Goal: Task Accomplishment & Management: Manage account settings

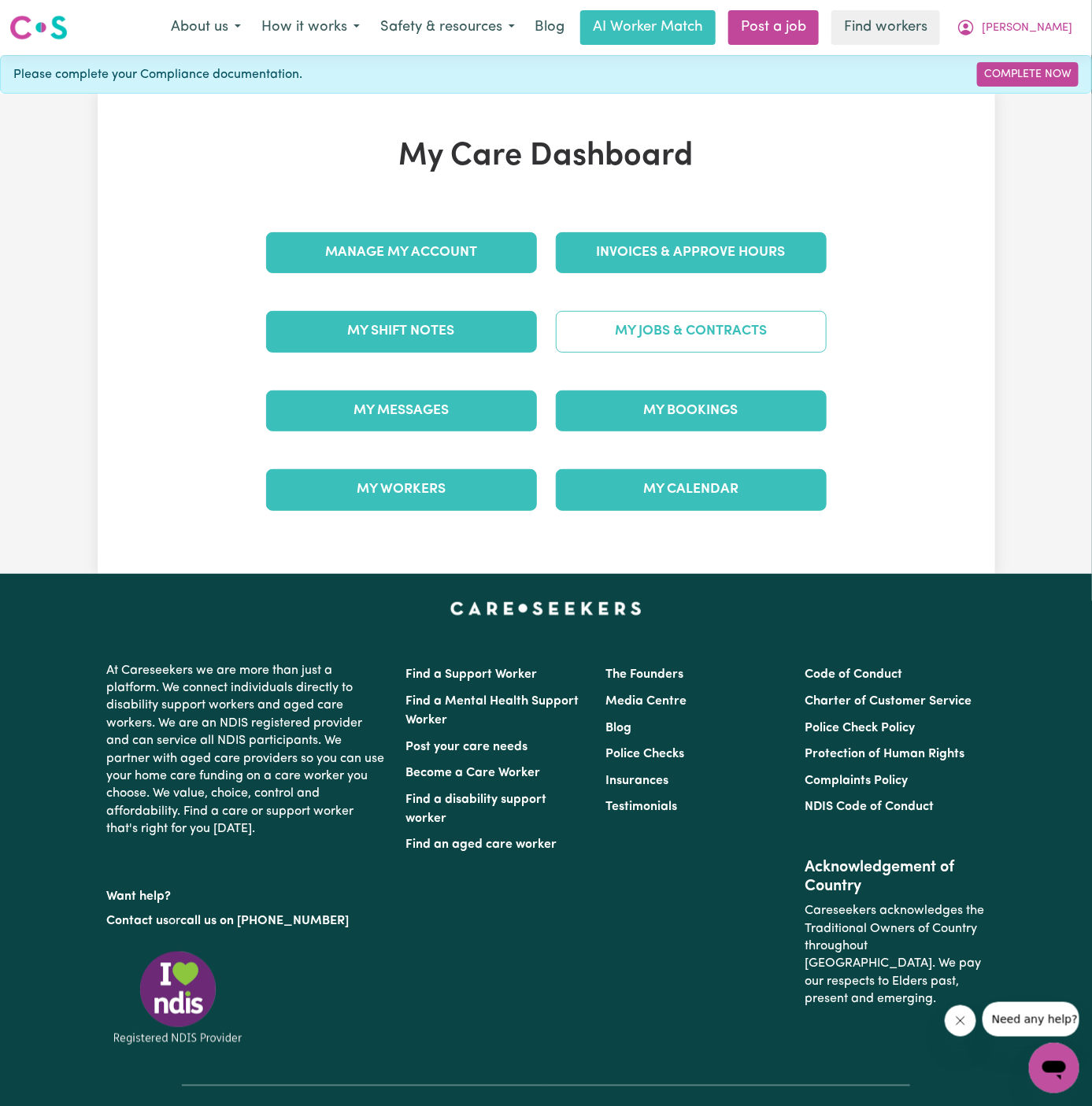
click at [741, 327] on link "My Jobs & Contracts" at bounding box center [691, 331] width 271 height 41
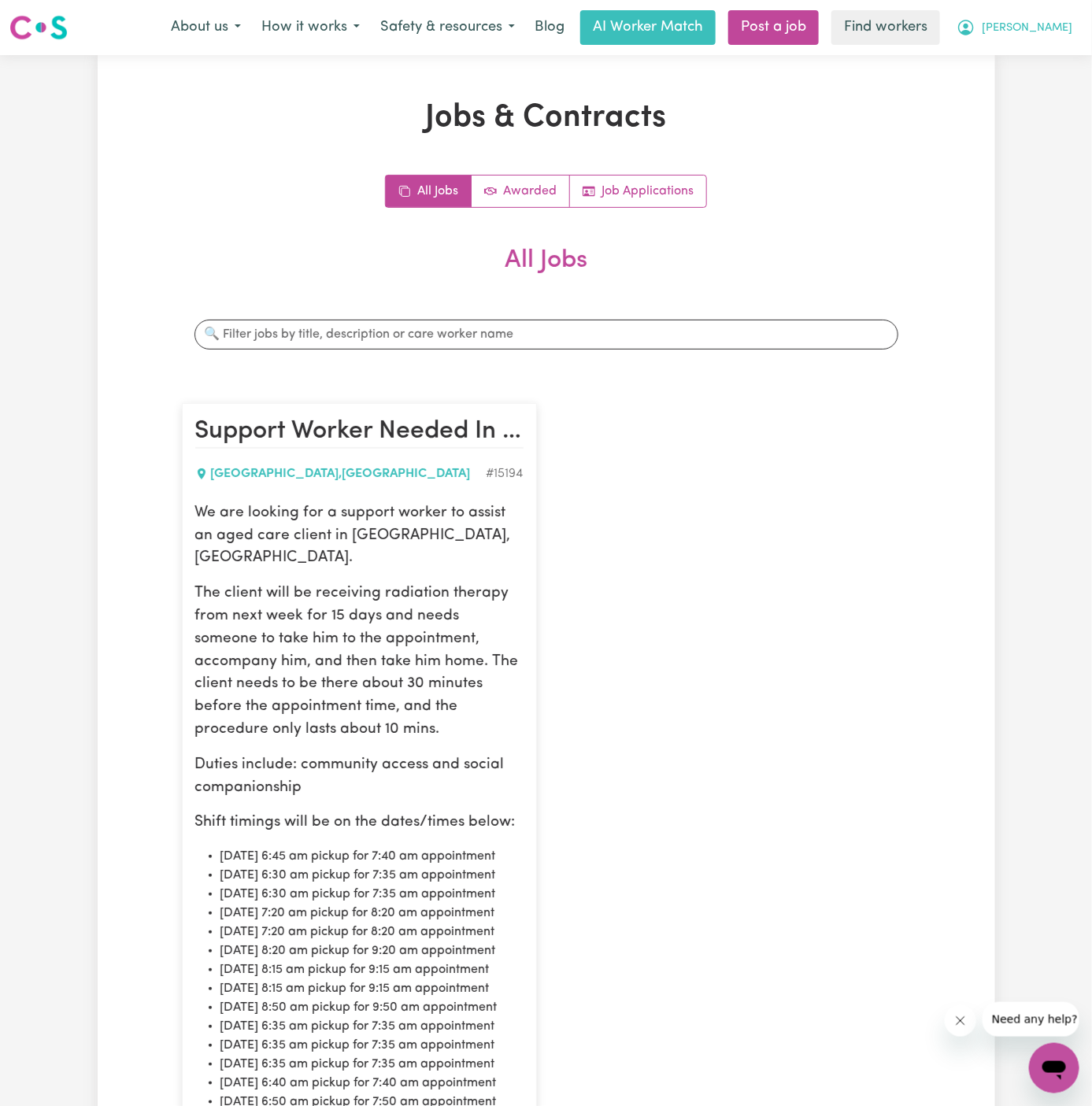
click at [1074, 23] on button "[PERSON_NAME]" at bounding box center [1015, 27] width 136 height 33
click at [1064, 54] on link "My Dashboard" at bounding box center [1020, 61] width 124 height 30
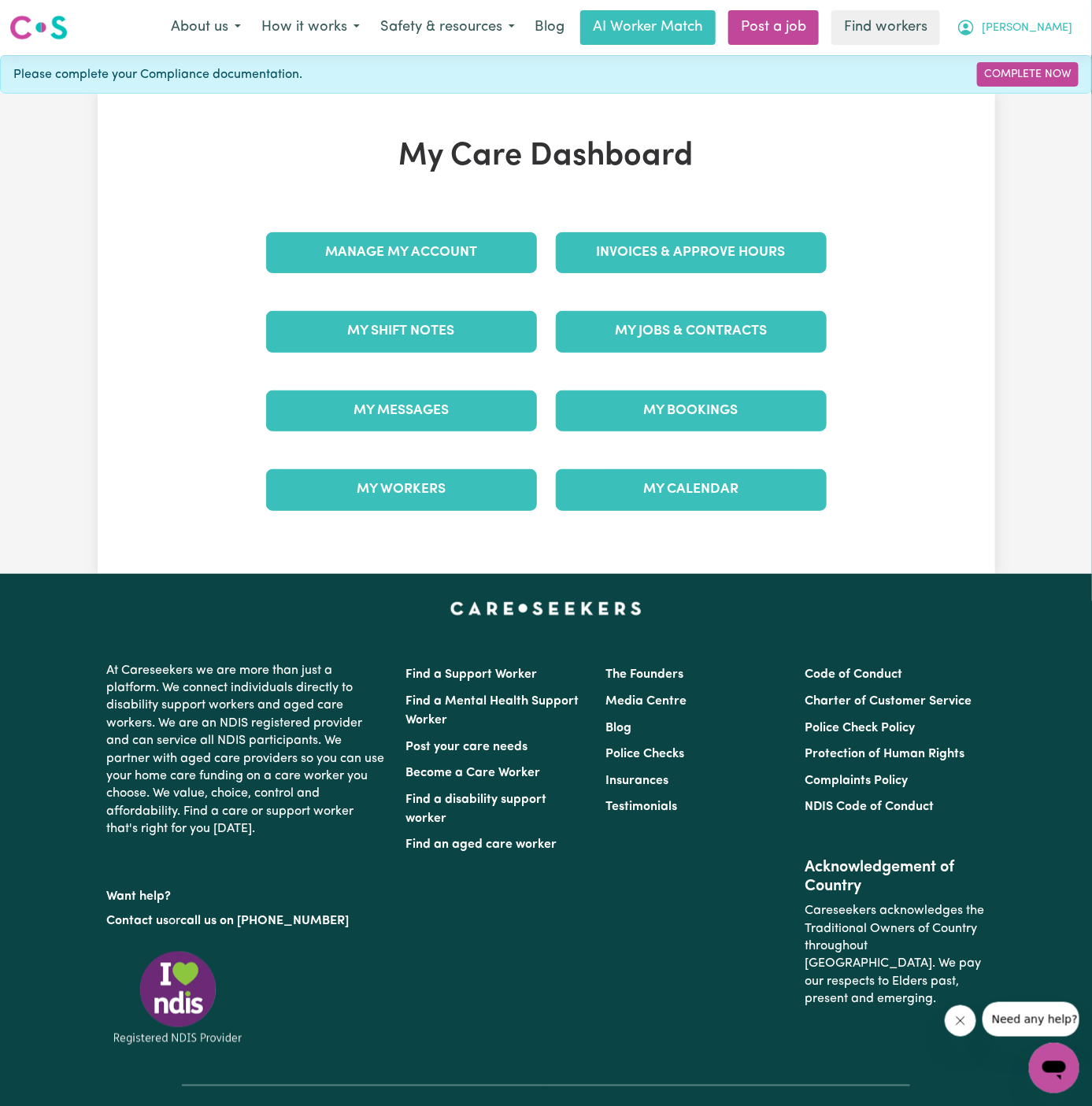
click at [1048, 20] on span "[PERSON_NAME]" at bounding box center [1027, 28] width 91 height 18
click at [1032, 94] on link "Logout" at bounding box center [1020, 91] width 124 height 30
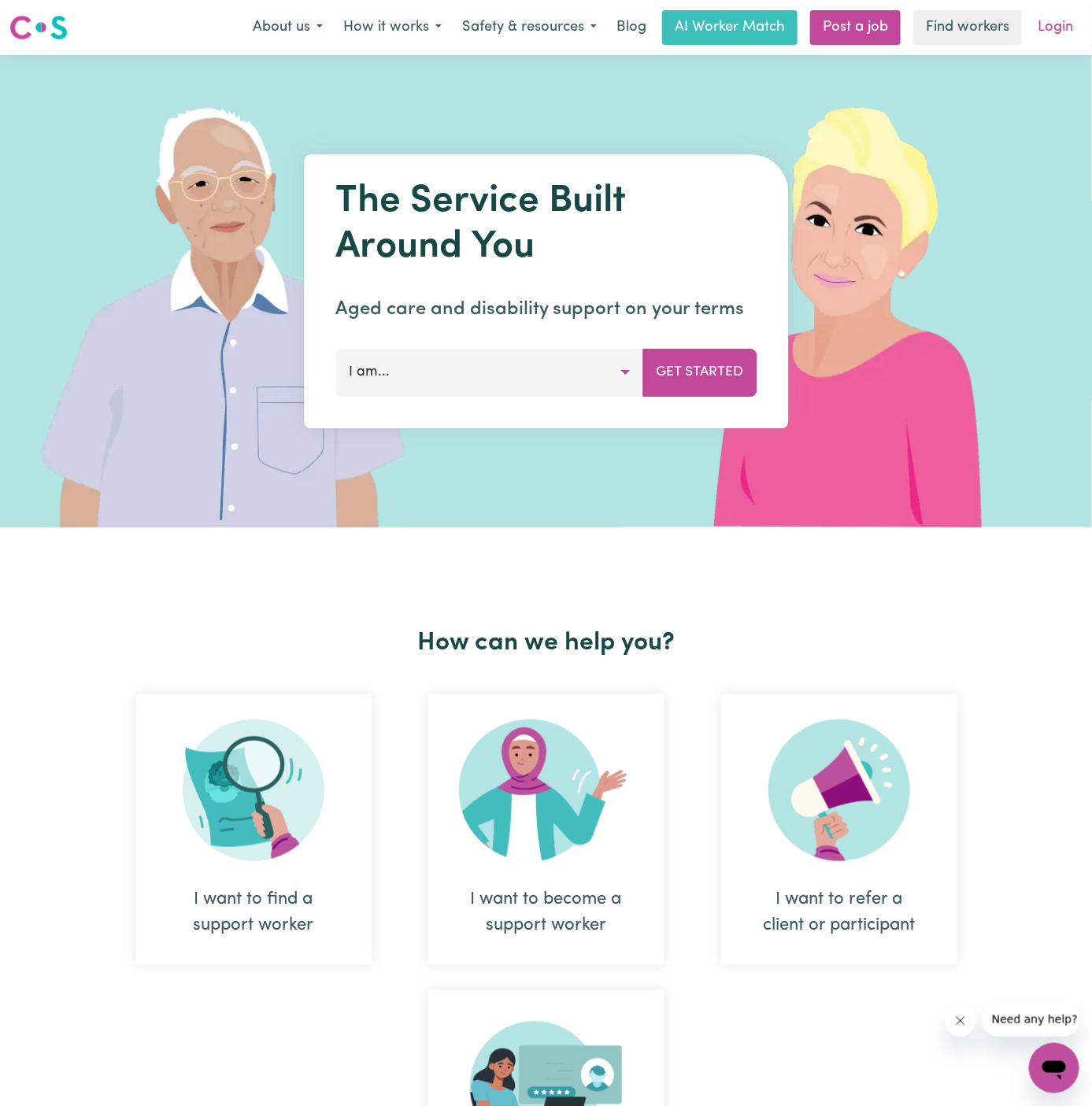
click at [1051, 21] on link "Login" at bounding box center [1055, 27] width 55 height 34
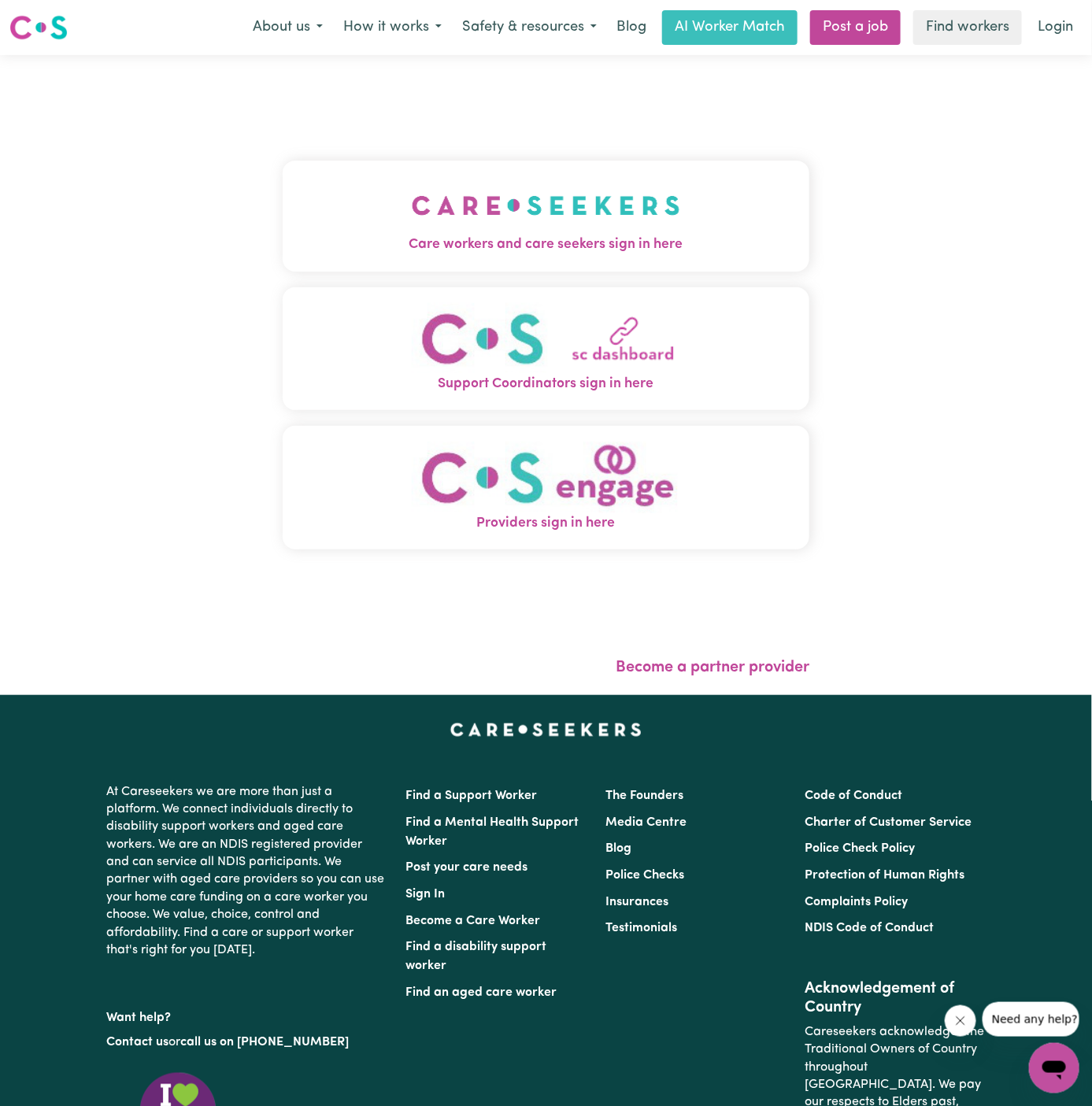
click at [439, 220] on img "Care workers and care seekers sign in here" at bounding box center [546, 205] width 269 height 58
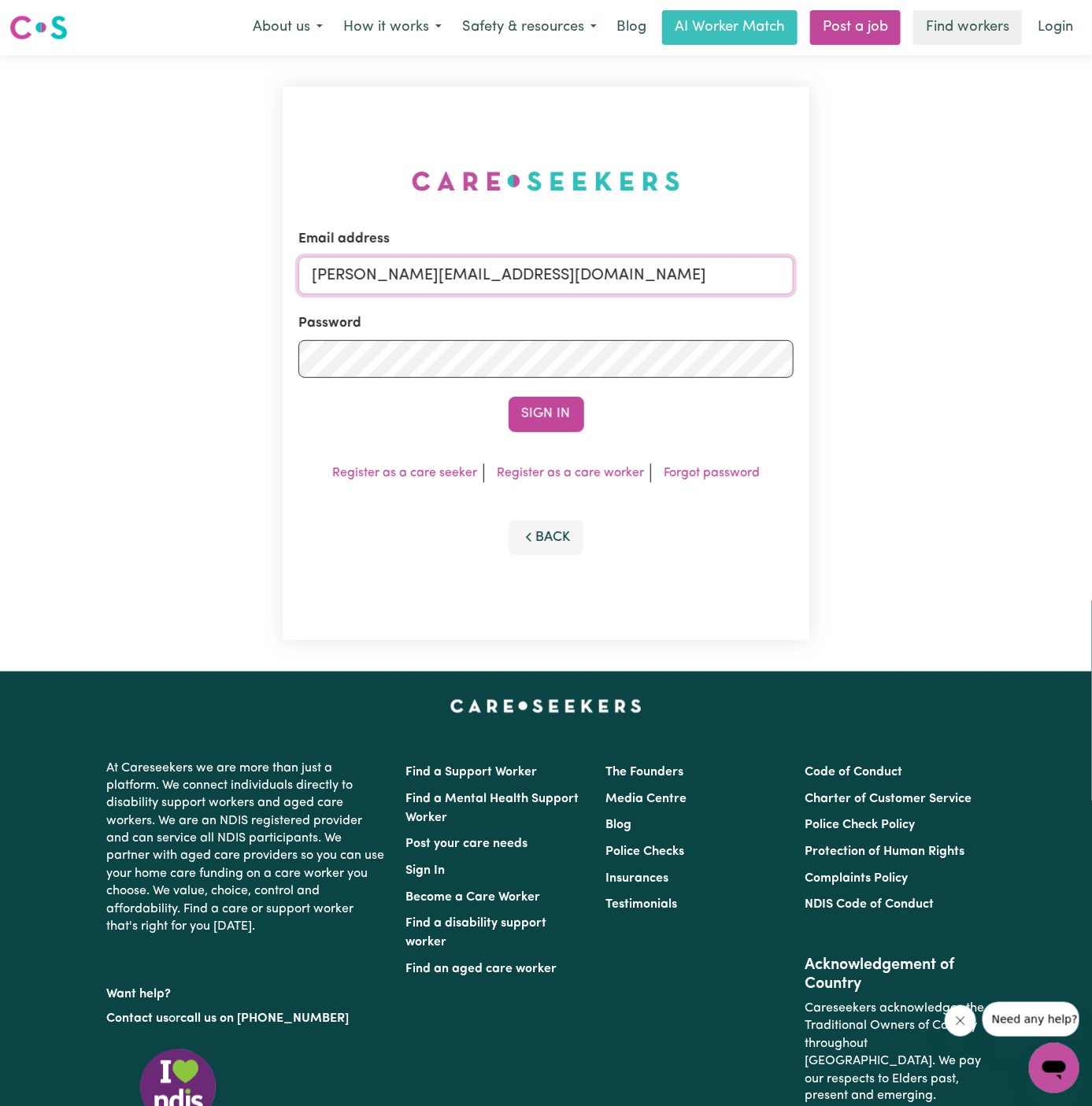
click at [640, 271] on input "[PERSON_NAME][EMAIL_ADDRESS][DOMAIN_NAME]" at bounding box center [546, 275] width 496 height 38
drag, startPoint x: 391, startPoint y: 273, endPoint x: 1173, endPoint y: 266, distance: 782.0
click at [1091, 266] on html "Menu About us How it works Safety & resources Blog AI Worker Match Post a job F…" at bounding box center [546, 674] width 1092 height 1349
type input "[EMAIL_ADDRESS][DOMAIN_NAME]"
click at [509, 397] on button "Sign In" at bounding box center [546, 414] width 76 height 34
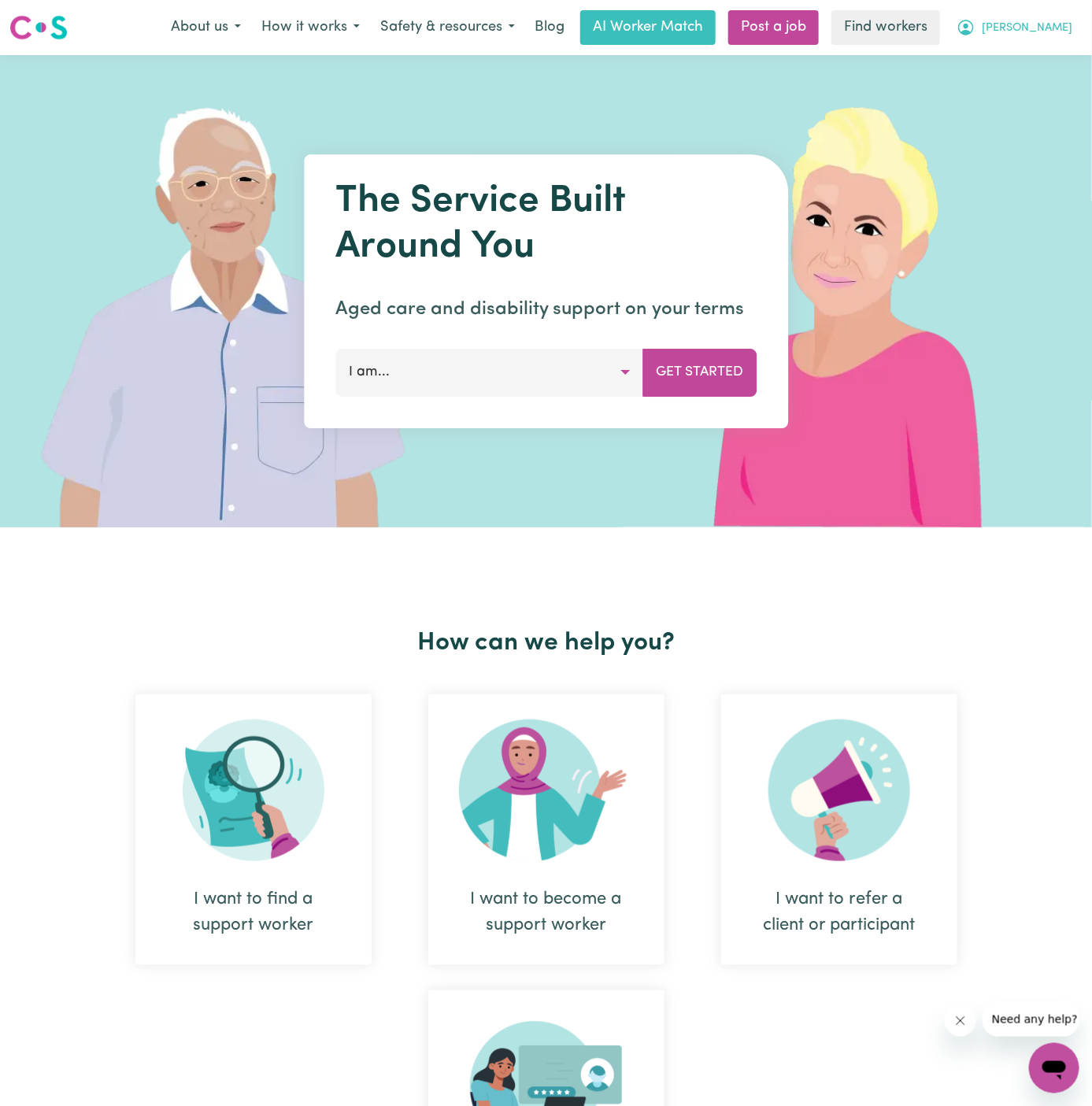
click at [1043, 29] on span "[PERSON_NAME]" at bounding box center [1027, 28] width 91 height 18
click at [1047, 97] on link "Logout" at bounding box center [1020, 91] width 124 height 30
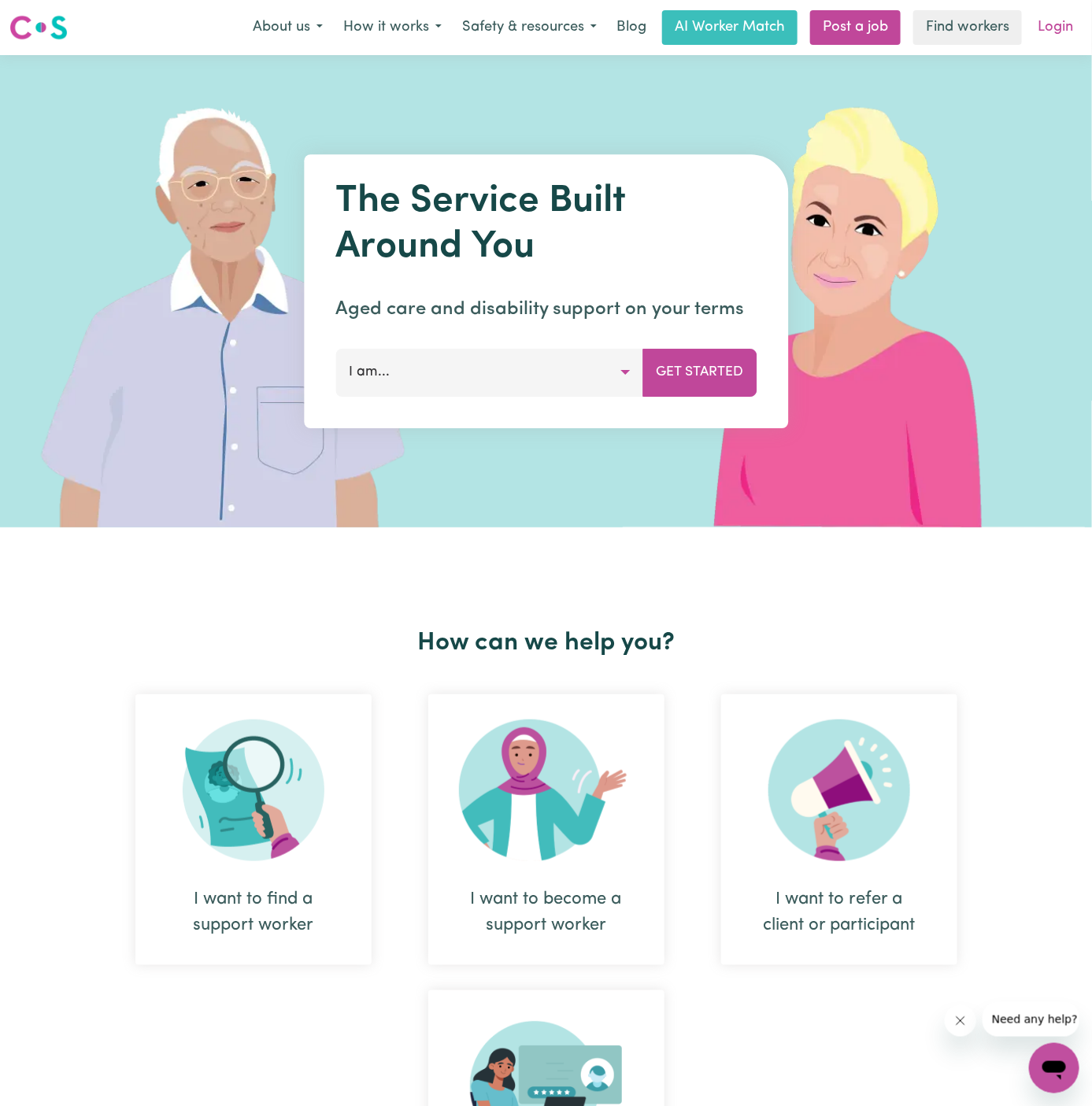
click at [1061, 28] on link "Login" at bounding box center [1055, 27] width 55 height 34
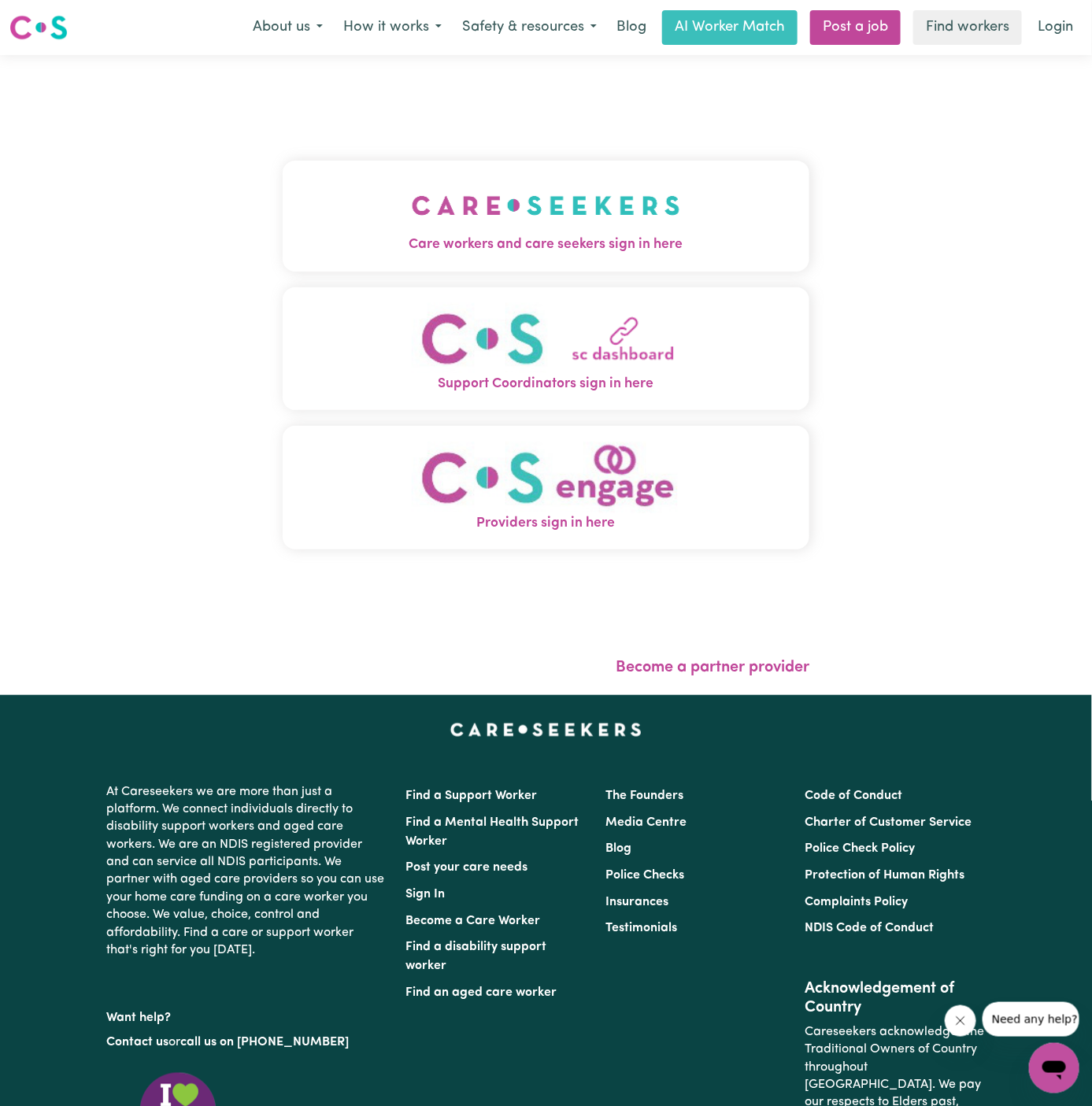
click at [540, 197] on img "Care workers and care seekers sign in here" at bounding box center [546, 205] width 269 height 58
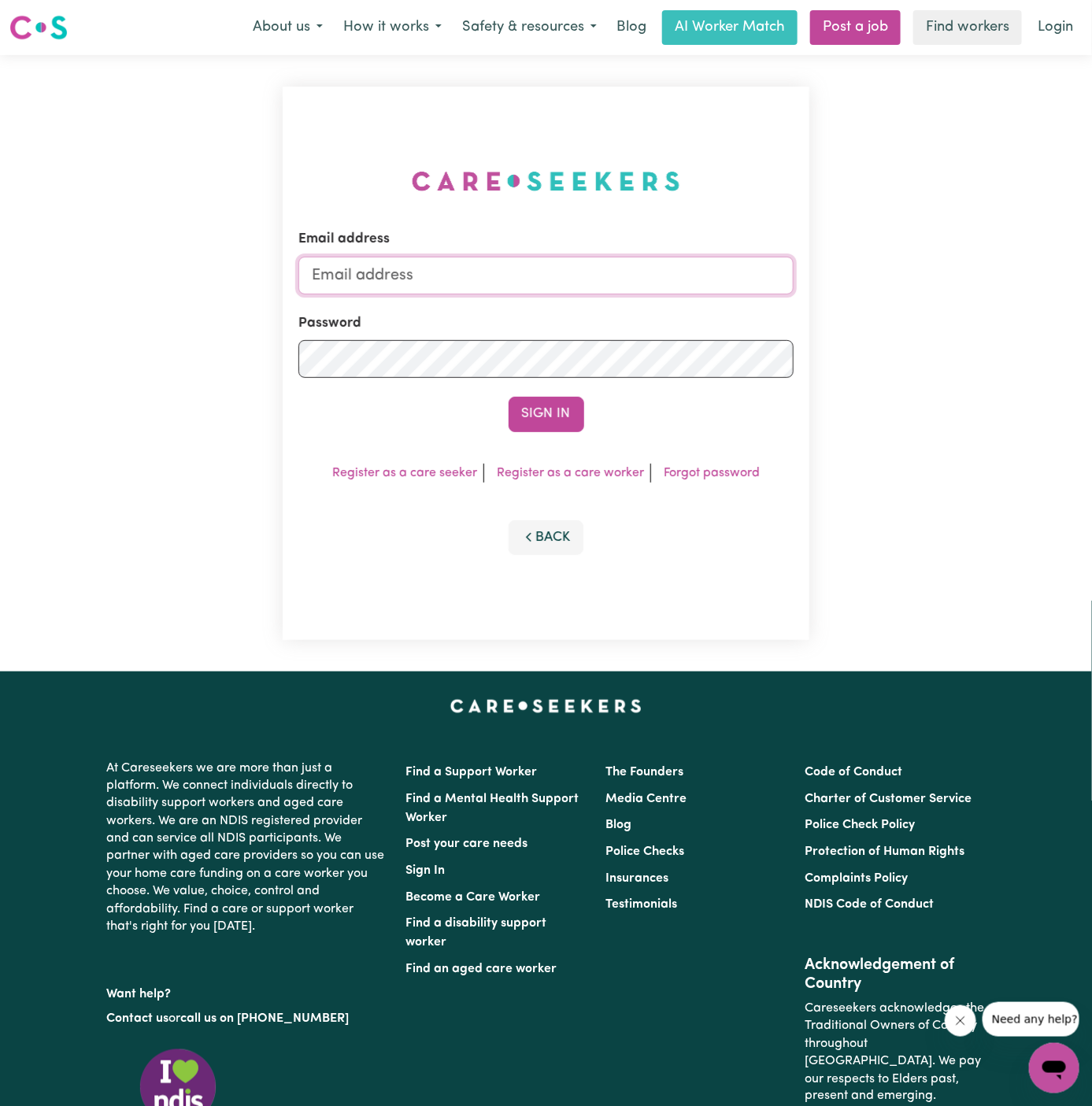
type input "[PERSON_NAME][EMAIL_ADDRESS][DOMAIN_NAME]"
click at [571, 257] on input "[PERSON_NAME][EMAIL_ADDRESS][DOMAIN_NAME]" at bounding box center [546, 275] width 496 height 38
click at [325, 515] on div "Email address dyan@careseekers.com.au Password Sign In Register as a care seeke…" at bounding box center [546, 363] width 528 height 554
click at [549, 406] on button "Sign In" at bounding box center [546, 414] width 76 height 34
